Goal: Information Seeking & Learning: Learn about a topic

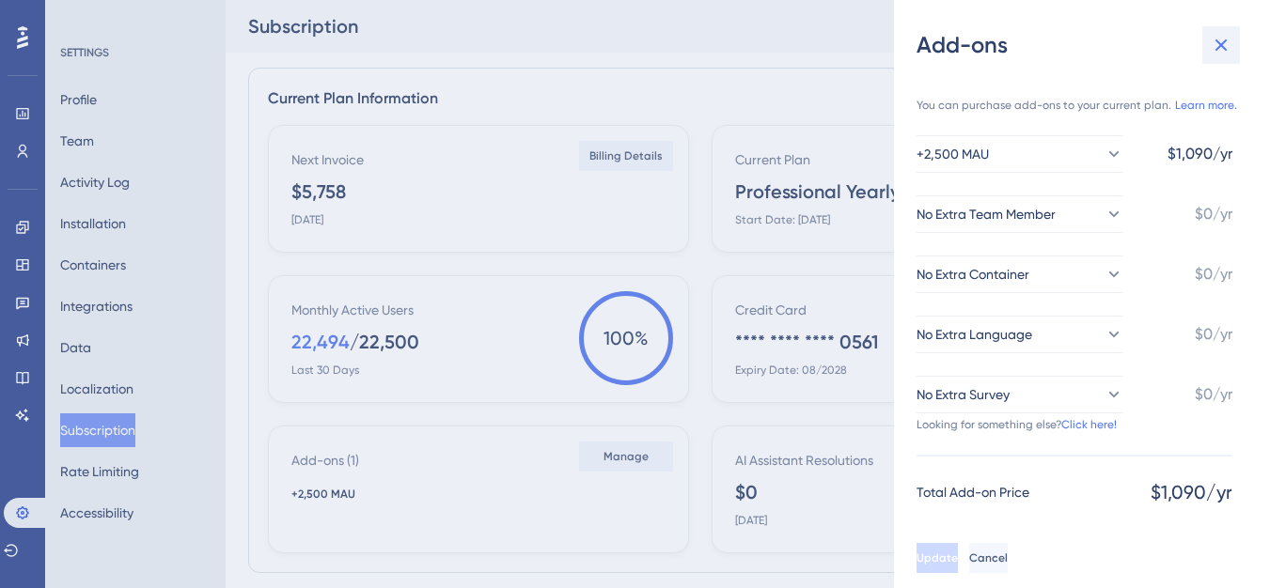
click at [1215, 44] on icon at bounding box center [1221, 45] width 23 height 23
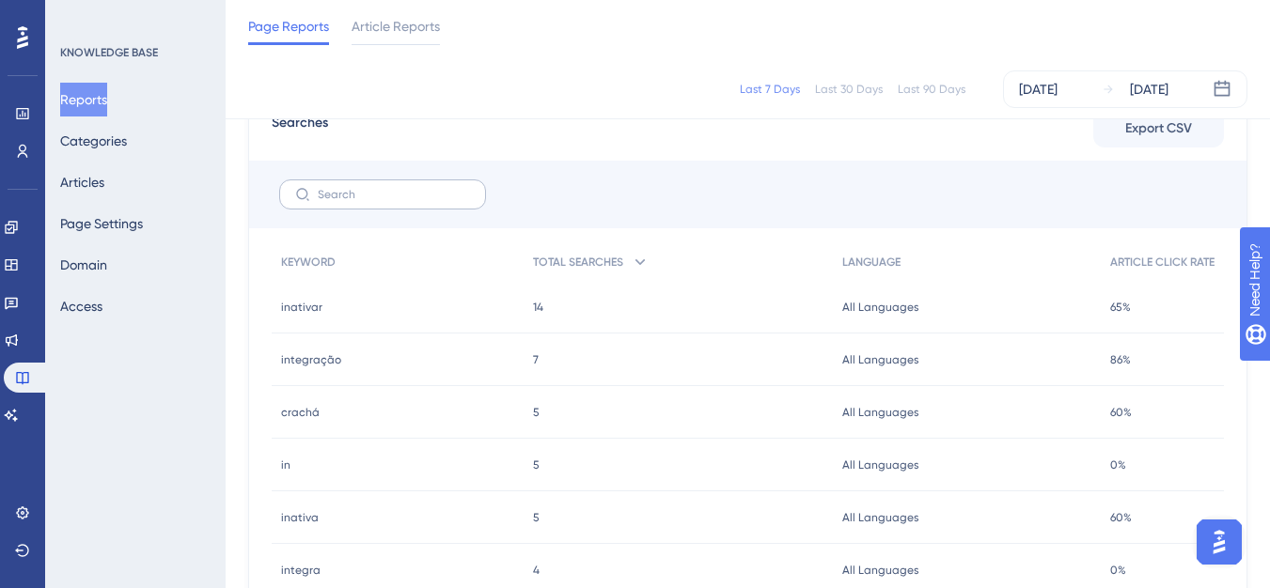
scroll to position [752, 0]
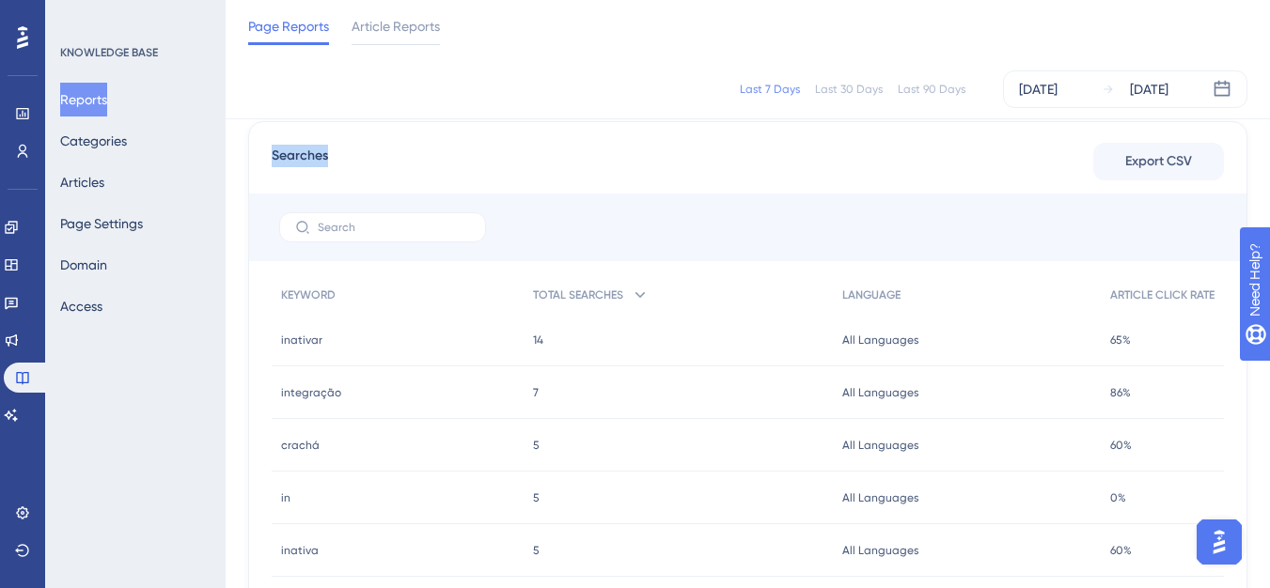
drag, startPoint x: 275, startPoint y: 150, endPoint x: 344, endPoint y: 155, distance: 68.8
click at [344, 155] on div "Searches Export CSV" at bounding box center [748, 162] width 952 height 34
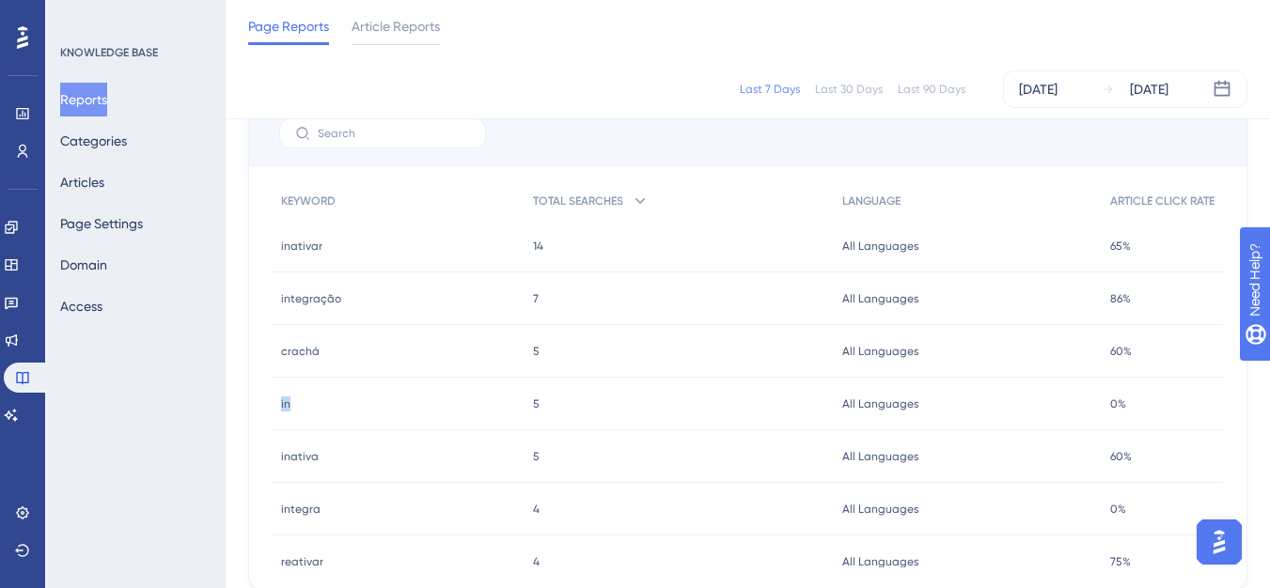
drag, startPoint x: 282, startPoint y: 404, endPoint x: 300, endPoint y: 404, distance: 17.9
click at [300, 404] on div "in in" at bounding box center [398, 404] width 252 height 53
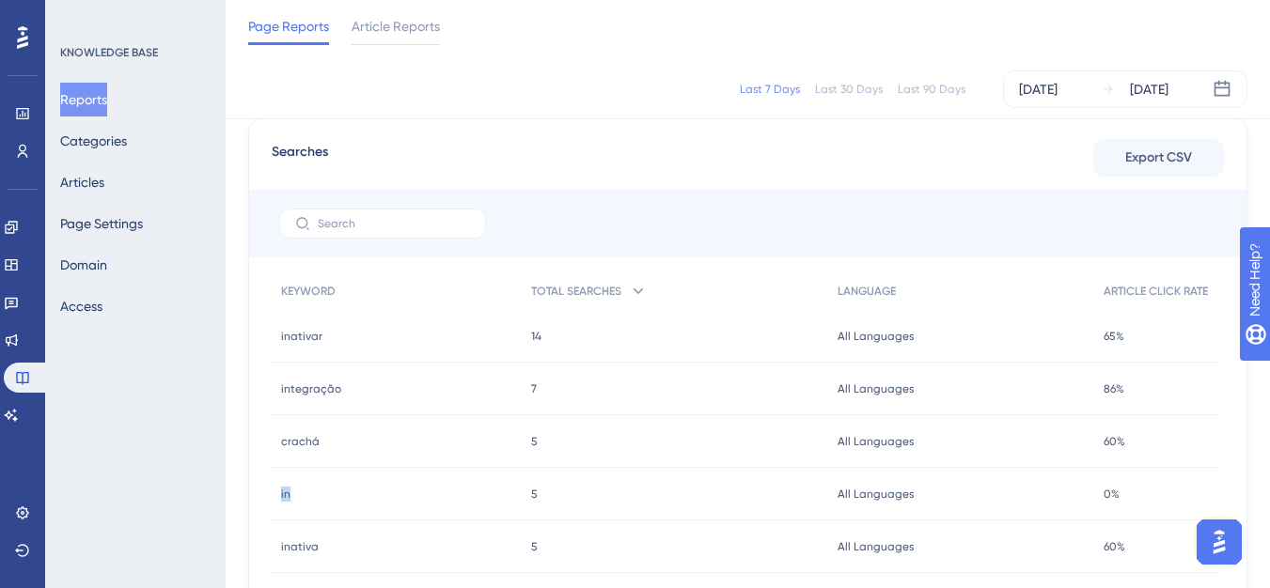
scroll to position [752, 0]
click at [369, 37] on span "Article Reports" at bounding box center [396, 26] width 88 height 23
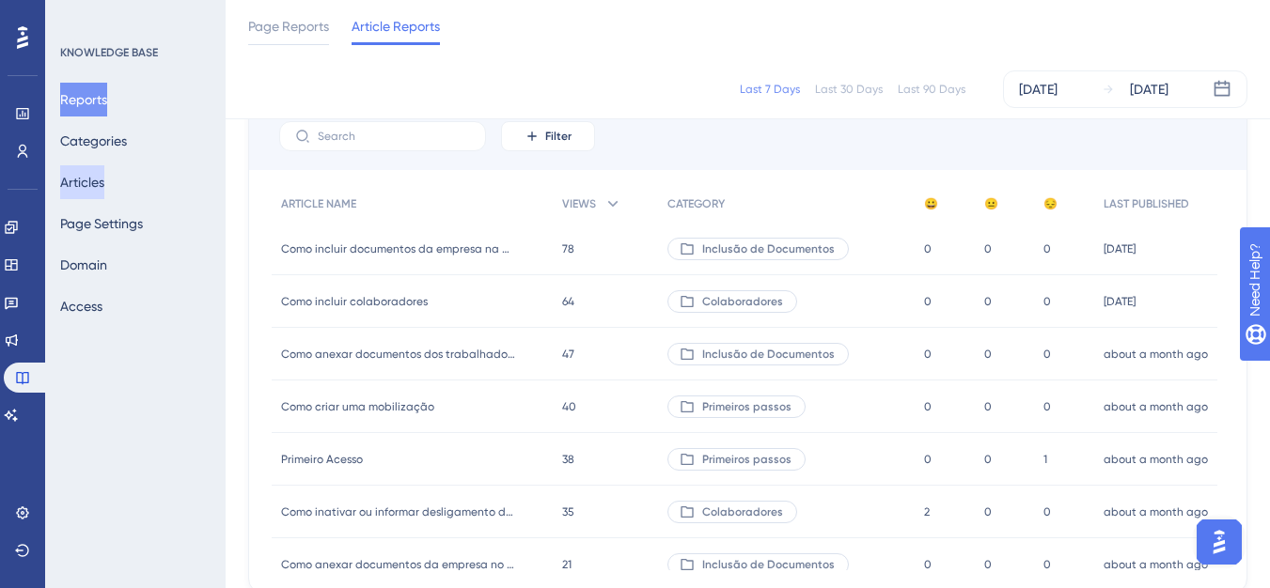
click at [86, 193] on button "Articles" at bounding box center [82, 182] width 44 height 34
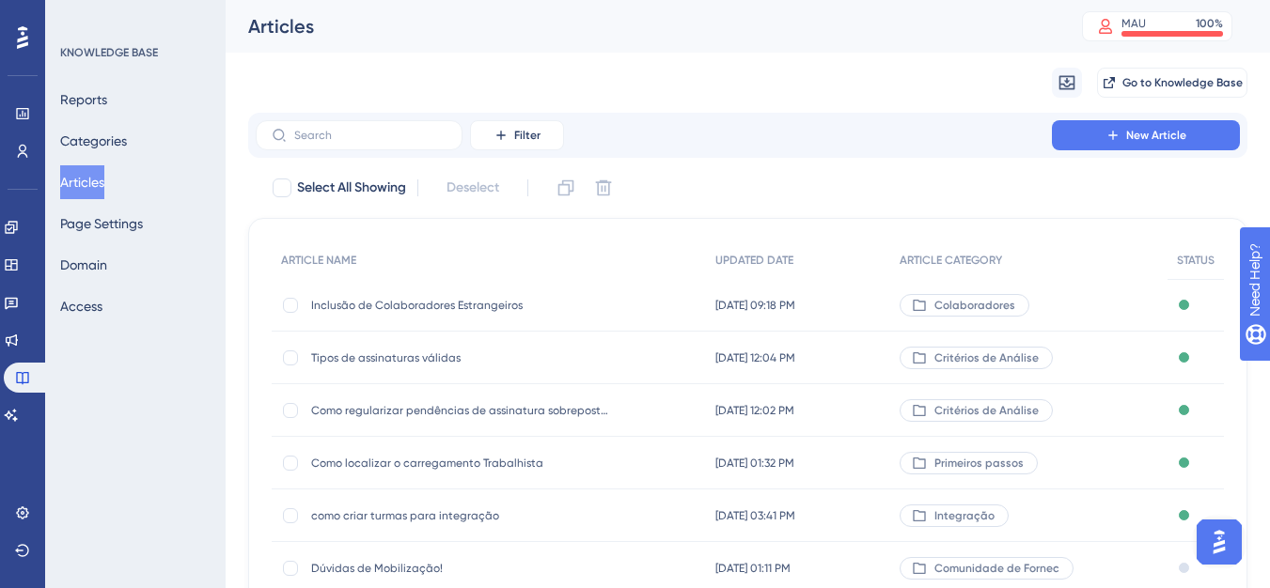
click at [401, 303] on span "Inclusão de Colaboradores Estrangeiros" at bounding box center [461, 305] width 301 height 15
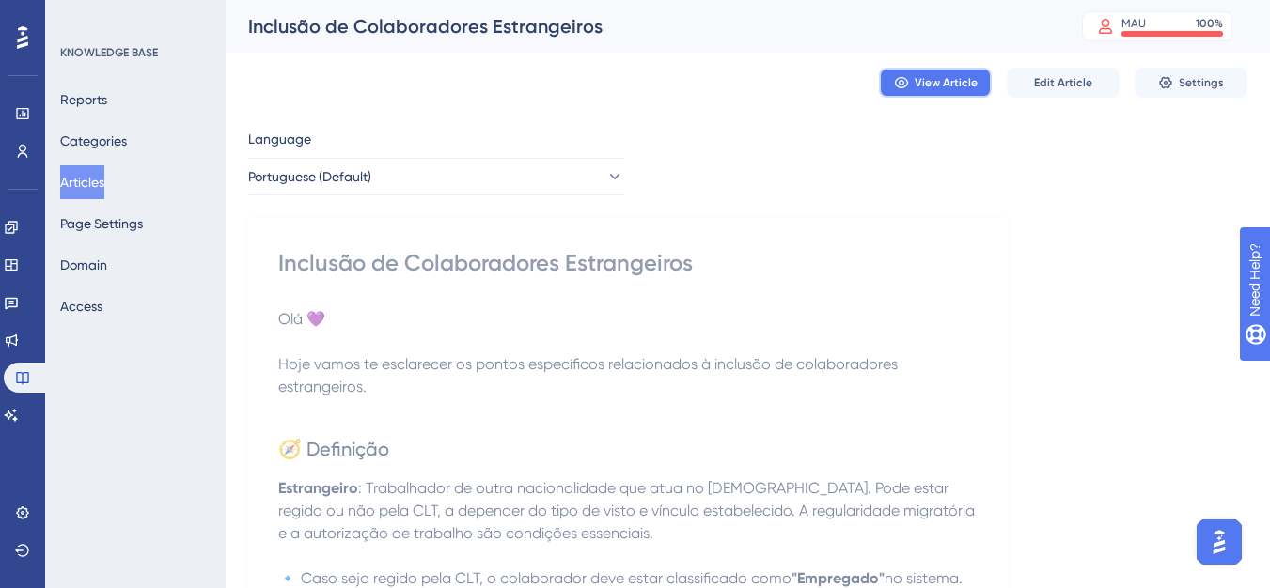
click at [950, 87] on span "View Article" at bounding box center [946, 82] width 63 height 15
click at [98, 115] on button "Reports" at bounding box center [83, 100] width 47 height 34
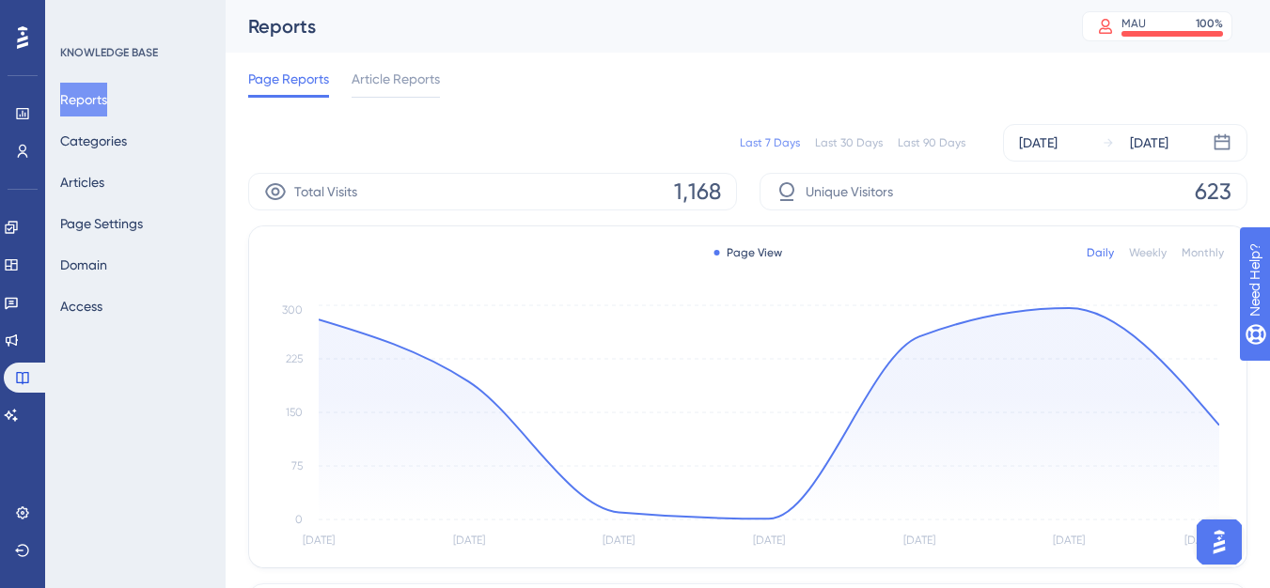
click at [941, 148] on div "Last 90 Days" at bounding box center [932, 142] width 68 height 15
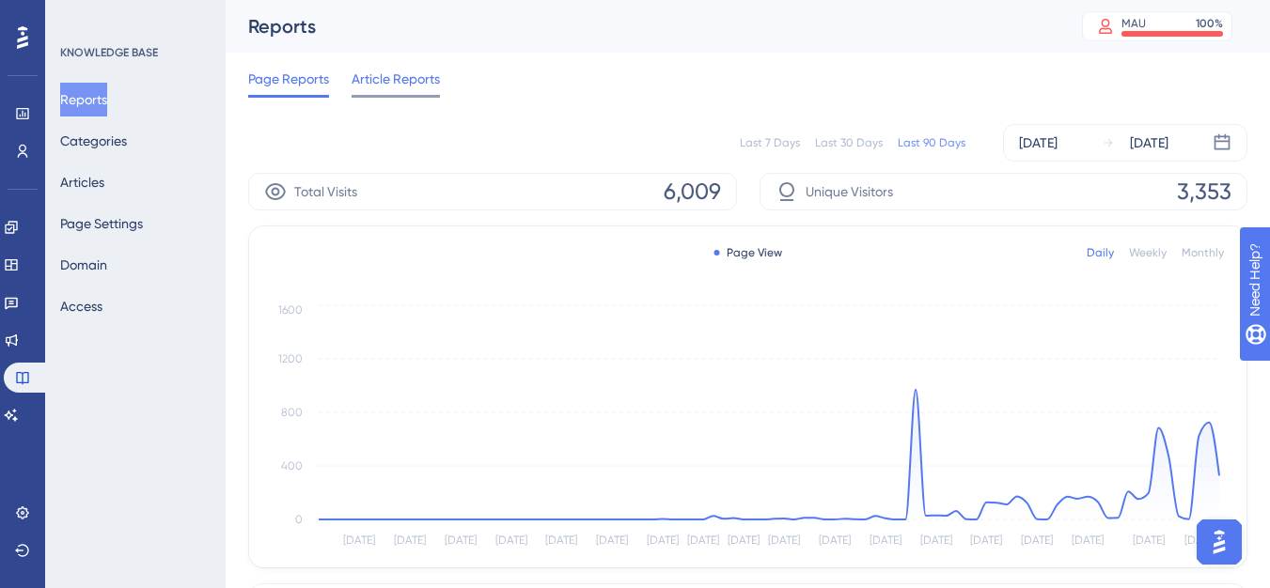
click at [404, 91] on div "Article Reports" at bounding box center [396, 83] width 88 height 30
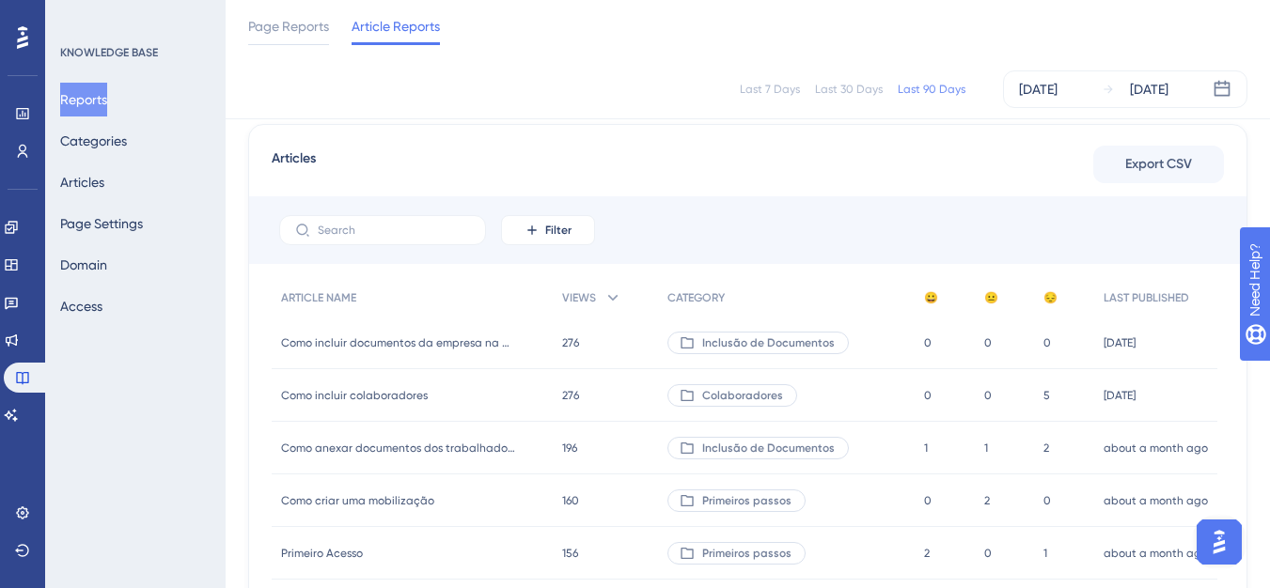
click at [289, 418] on div "Como incluir colaboradores Como incluir colaboradores" at bounding box center [412, 395] width 281 height 53
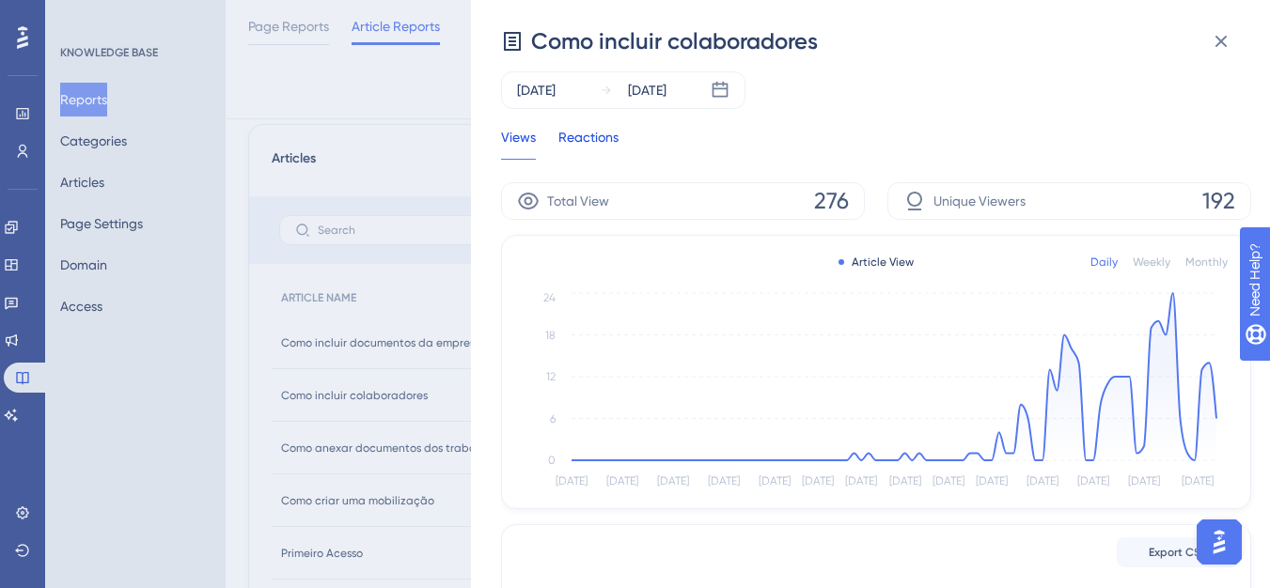
click at [609, 149] on div "Reactions" at bounding box center [588, 143] width 60 height 34
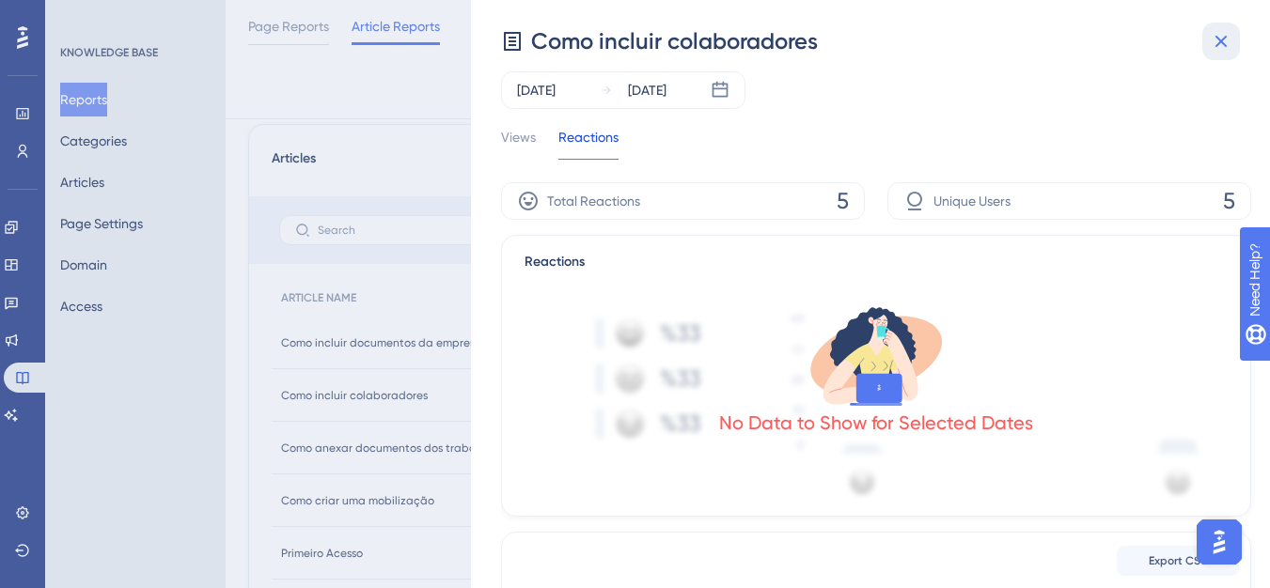
click at [1220, 39] on icon at bounding box center [1221, 42] width 12 height 12
